Goal: Information Seeking & Learning: Learn about a topic

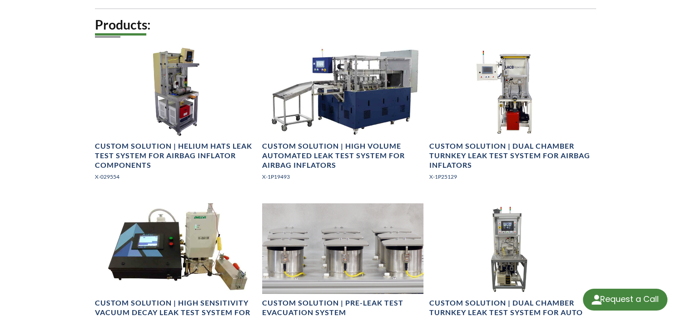
scroll to position [424, 0]
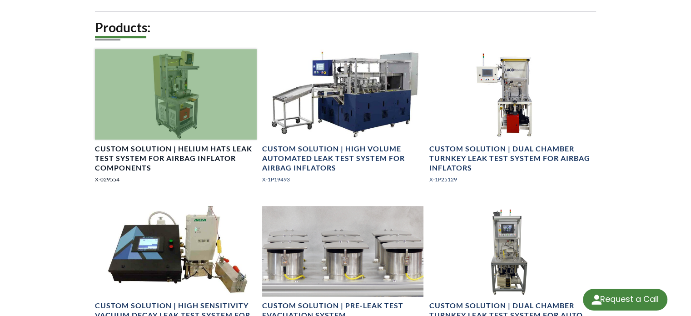
click at [149, 153] on h4 "Custom Solution | Helium HATS Leak Test System for Airbag Inflator Components" at bounding box center [176, 158] width 162 height 28
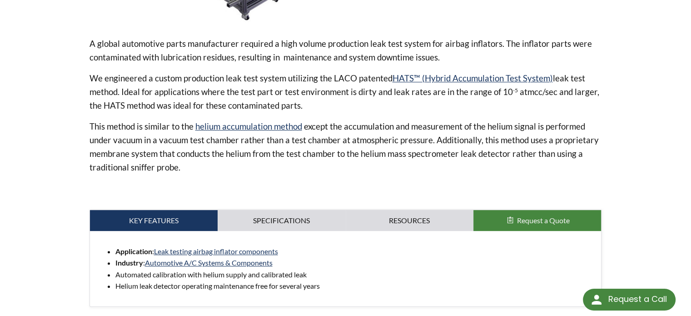
scroll to position [329, 0]
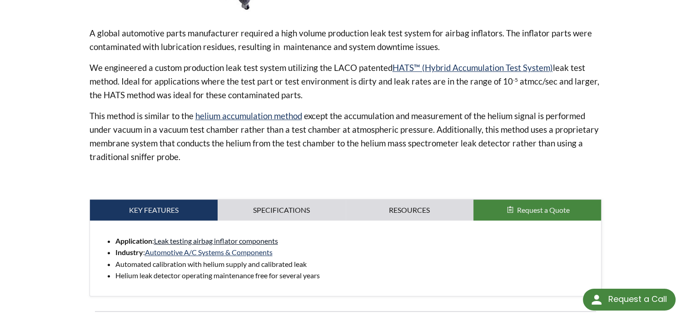
click at [210, 240] on link "Leak testing airbag inflator components" at bounding box center [216, 240] width 124 height 9
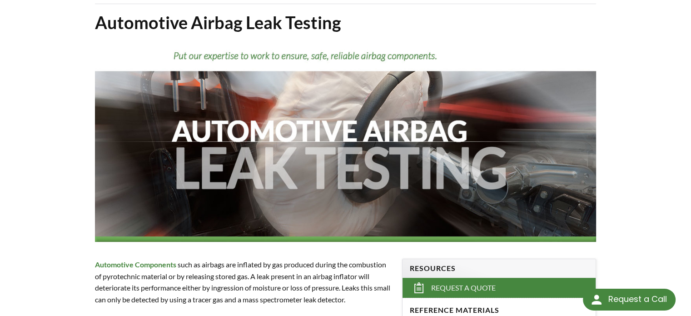
scroll to position [52, 0]
